Goal: Task Accomplishment & Management: Manage account settings

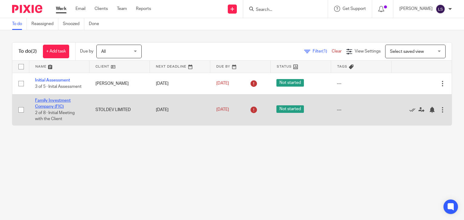
click at [65, 100] on link "Family Investment Company (FIC)" at bounding box center [53, 103] width 36 height 10
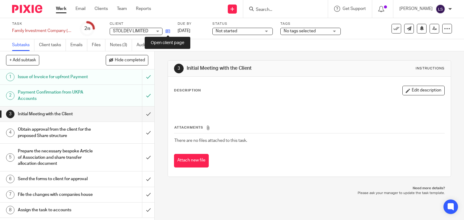
click at [169, 31] on icon at bounding box center [167, 31] width 5 height 5
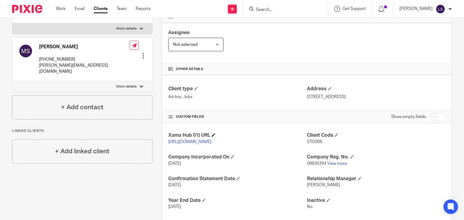
scroll to position [135, 0]
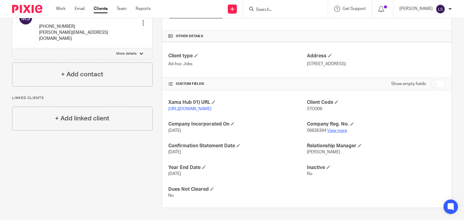
click at [340, 132] on link "View more" at bounding box center [337, 131] width 20 height 4
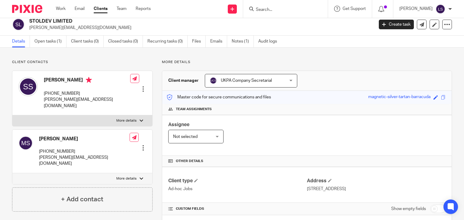
scroll to position [0, 0]
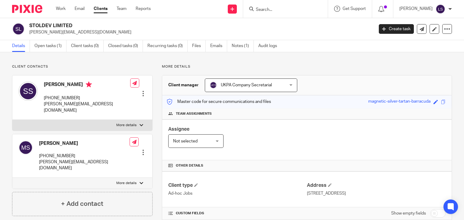
click at [197, 60] on div "Client contacts [PERSON_NAME] [PHONE_NUMBER] [PERSON_NAME][EMAIL_ADDRESS][DOMAI…" at bounding box center [232, 200] width 464 height 297
